Goal: Information Seeking & Learning: Learn about a topic

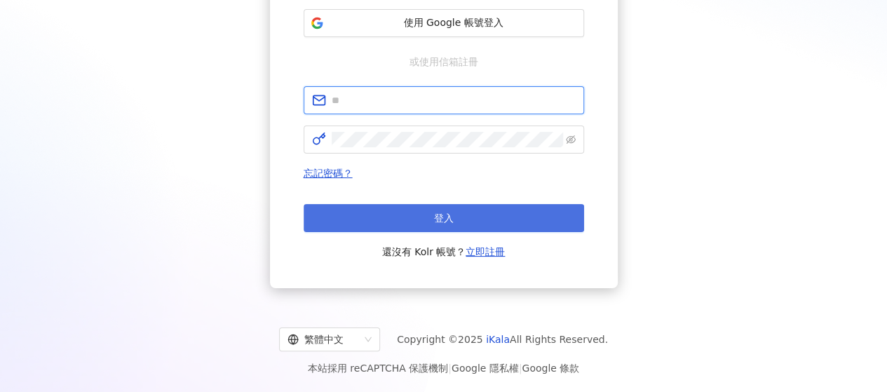
type input "**********"
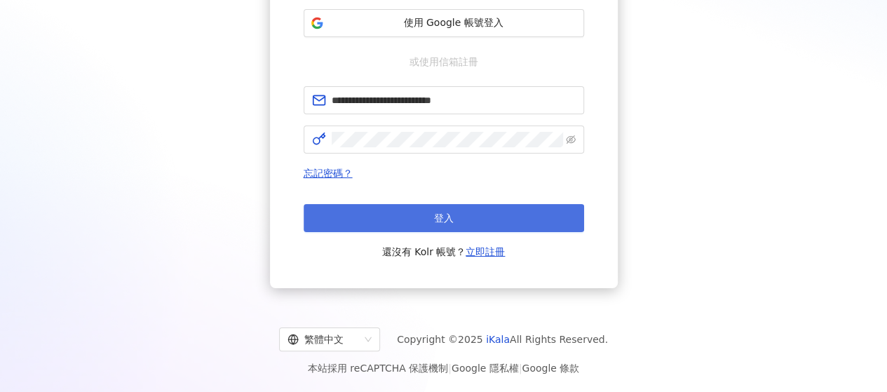
click at [430, 223] on button "登入" at bounding box center [444, 218] width 280 height 28
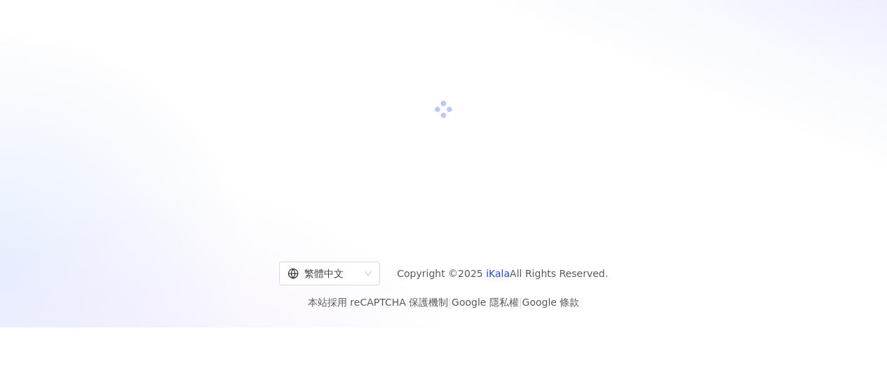
scroll to position [206, 0]
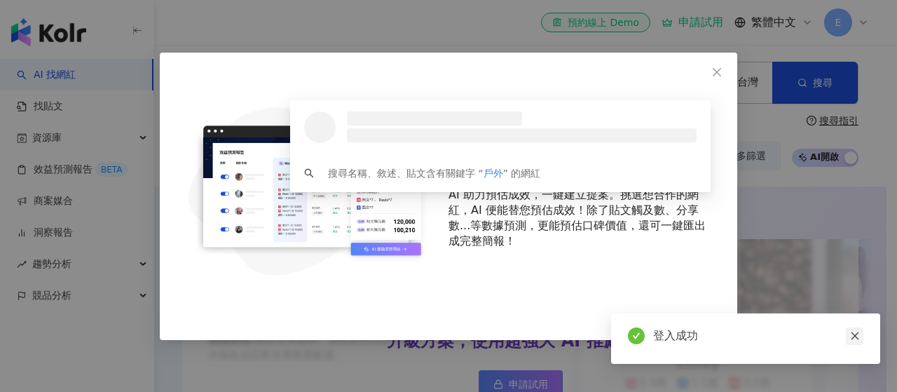
click at [859, 336] on icon "close" at bounding box center [855, 336] width 10 height 10
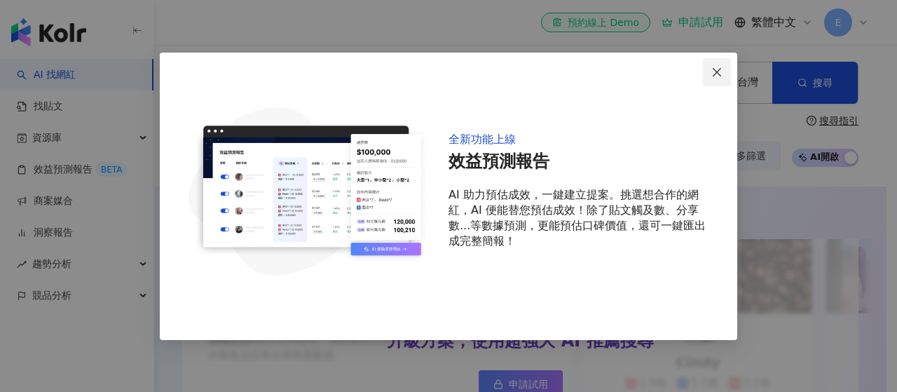
click at [719, 71] on icon "close" at bounding box center [717, 72] width 8 height 8
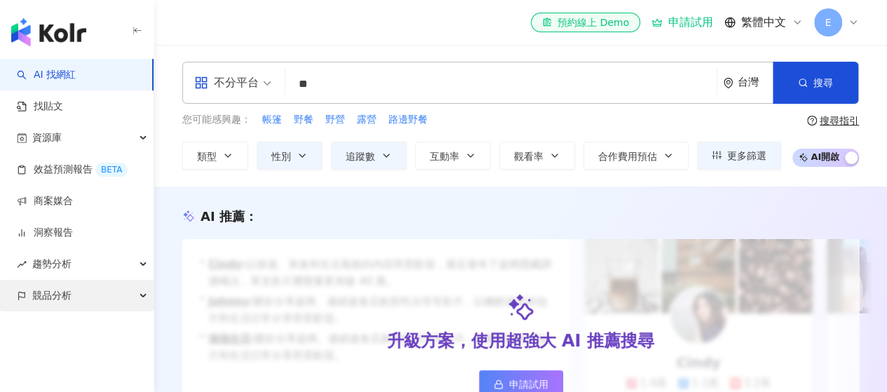
click at [79, 295] on div "競品分析" at bounding box center [77, 296] width 154 height 32
